Goal: Information Seeking & Learning: Learn about a topic

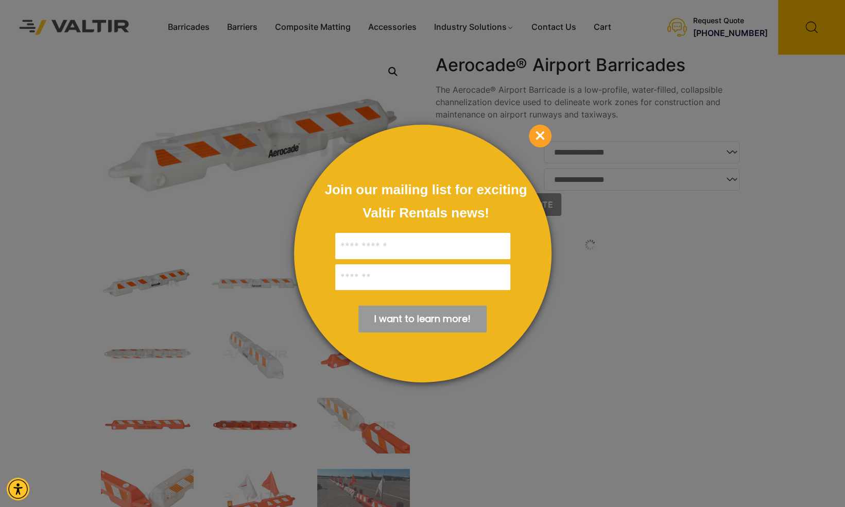
click at [541, 134] on span "×" at bounding box center [540, 136] width 23 height 23
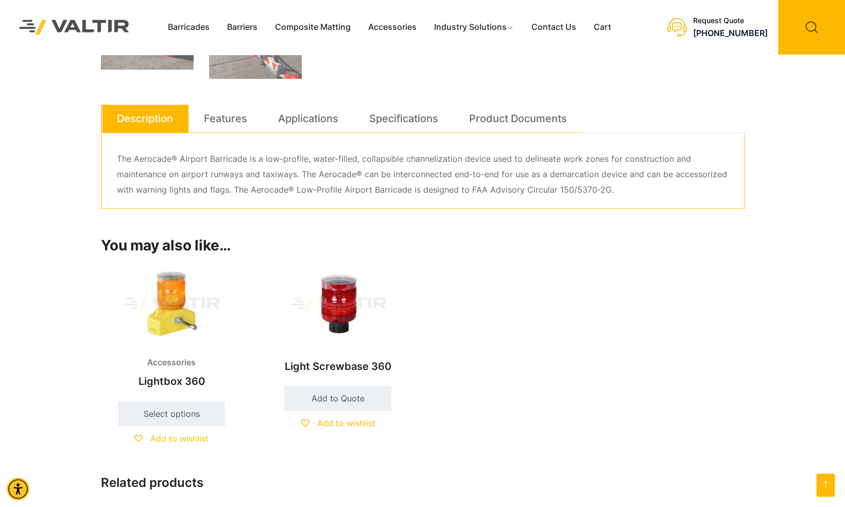
scroll to position [555, 0]
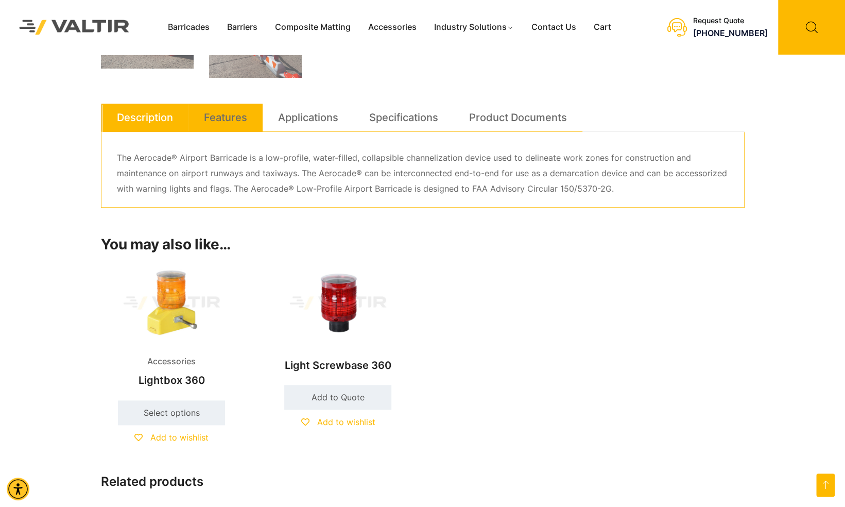
click at [228, 119] on link "Features" at bounding box center [225, 117] width 43 height 28
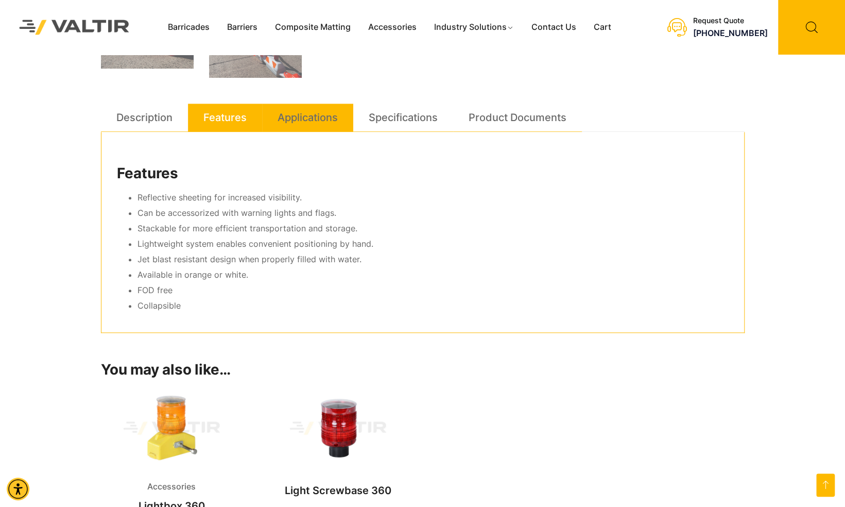
click at [324, 119] on link "Applications" at bounding box center [308, 117] width 60 height 28
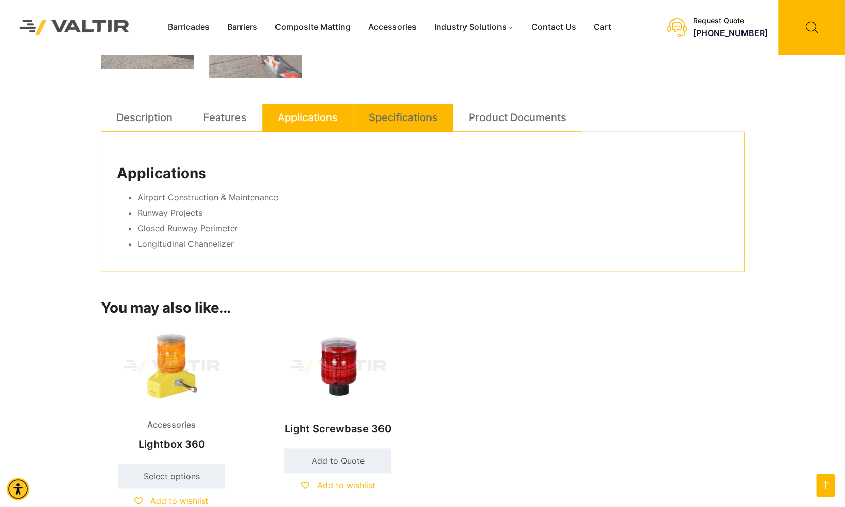
click at [399, 119] on link "Specifications" at bounding box center [403, 117] width 69 height 28
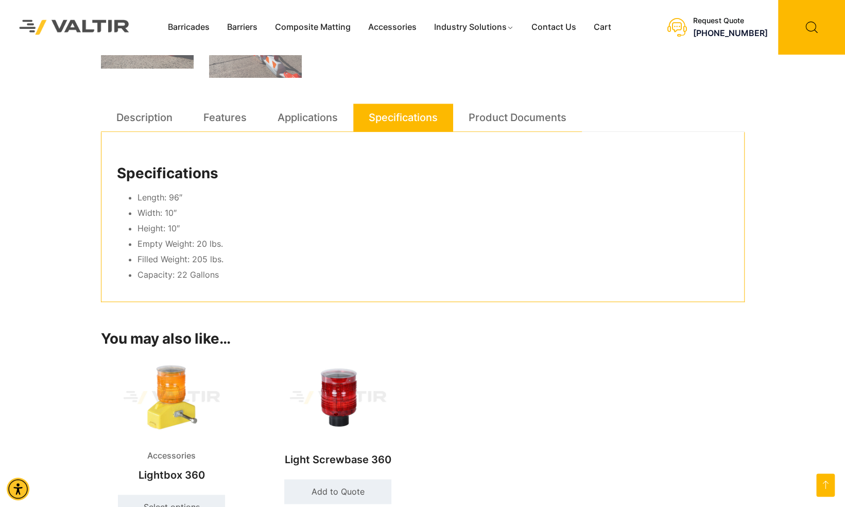
click at [340, 396] on img at bounding box center [338, 397] width 142 height 85
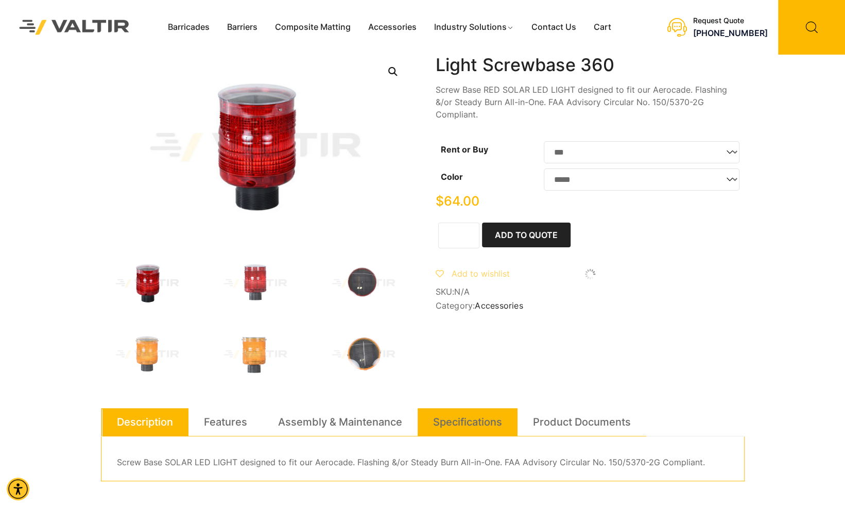
click at [481, 422] on link "Specifications" at bounding box center [467, 422] width 69 height 28
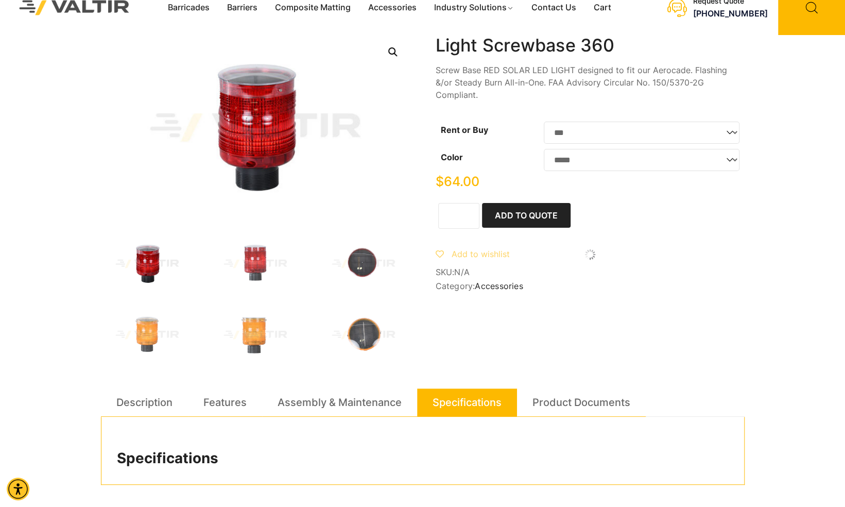
scroll to position [12, 0]
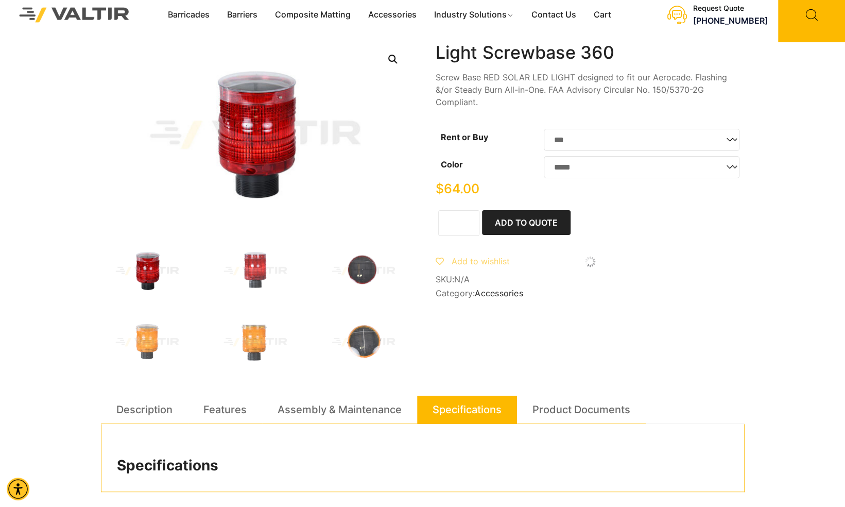
click at [143, 264] on img at bounding box center [147, 271] width 93 height 56
